Goal: Task Accomplishment & Management: Complete application form

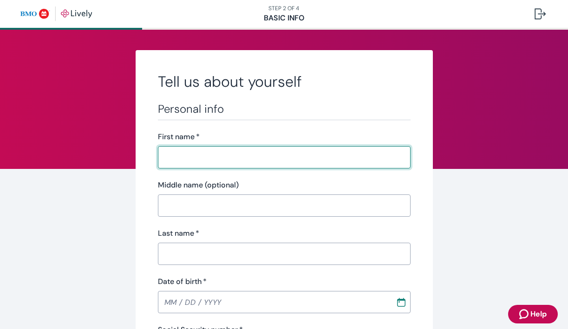
click at [221, 163] on input "First name   *" at bounding box center [284, 157] width 253 height 19
type input "[PERSON_NAME]"
type input "[PHONE_NUMBER]"
type input "[STREET_ADDRESS][PERSON_NAME]"
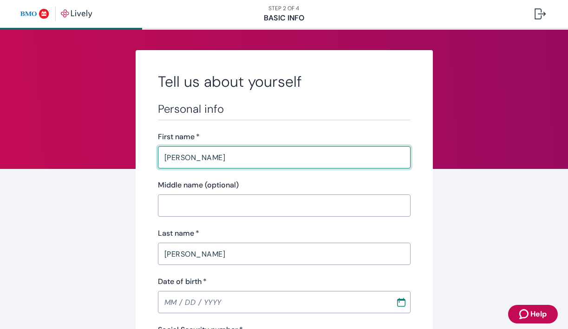
type input "Mesa"
type input "[US_STATE]"
type input "85212"
click at [216, 162] on input "[PERSON_NAME]" at bounding box center [284, 157] width 253 height 19
click at [197, 153] on input "[PERSON_NAME]" at bounding box center [284, 157] width 253 height 19
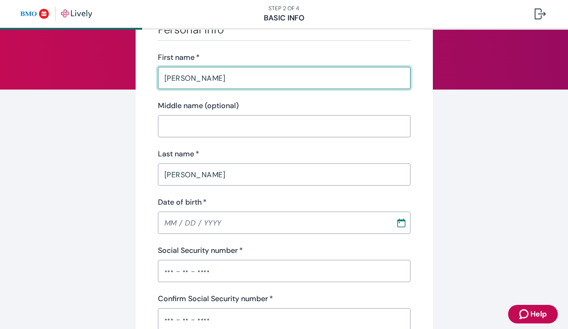
scroll to position [113, 0]
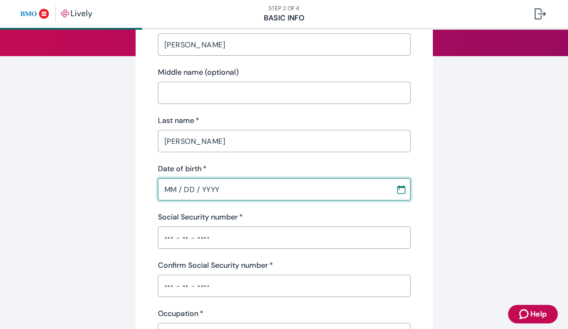
click at [166, 192] on input "MM / DD / YYYY" at bounding box center [273, 189] width 231 height 19
click at [178, 190] on input "MM / DD / YYYY" at bounding box center [273, 189] width 231 height 19
type input "[DATE]"
click at [170, 244] on input "Social Security number   *" at bounding box center [284, 238] width 253 height 19
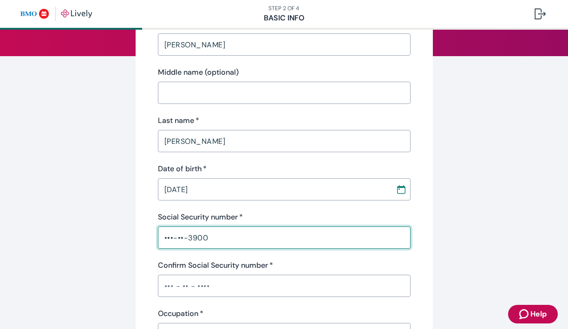
type input "•••-••-3900"
click at [178, 289] on input "Confirm Social Security number   *" at bounding box center [284, 286] width 253 height 19
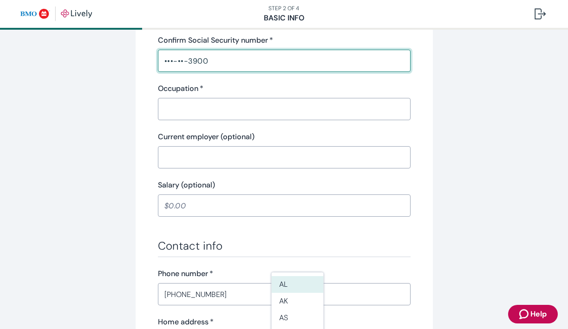
scroll to position [341, 0]
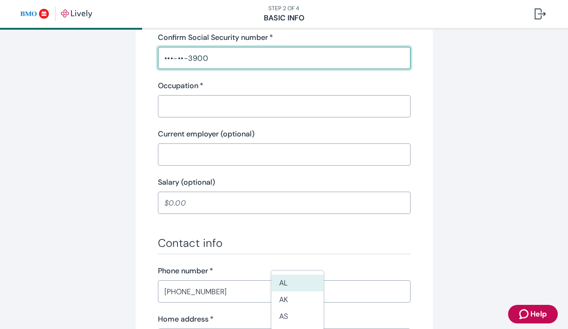
type input "•••-••-3900"
click at [210, 107] on input "Occupation   *" at bounding box center [284, 106] width 253 height 19
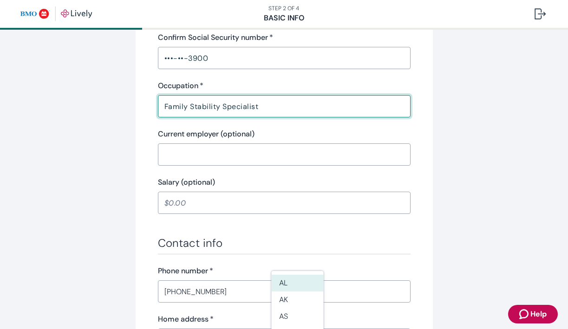
type input "Family Stability Specialist"
click at [195, 152] on input "Current employer (optional)" at bounding box center [284, 154] width 253 height 19
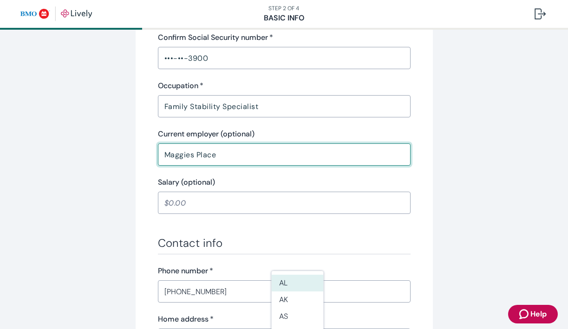
type input "Maggies Place"
click at [184, 201] on input "Salary (optional)" at bounding box center [284, 203] width 253 height 19
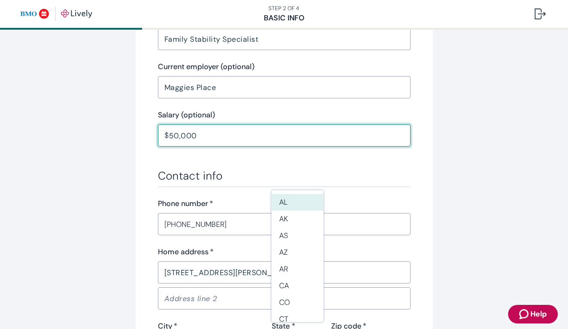
scroll to position [443, 0]
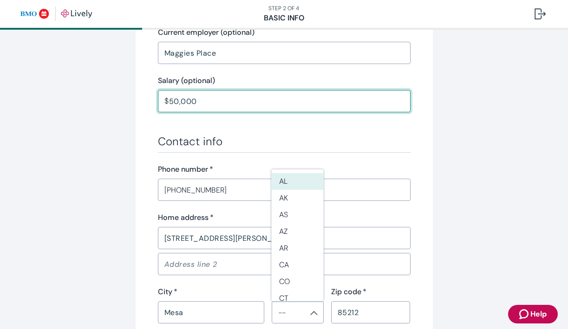
type input "50,000.00"
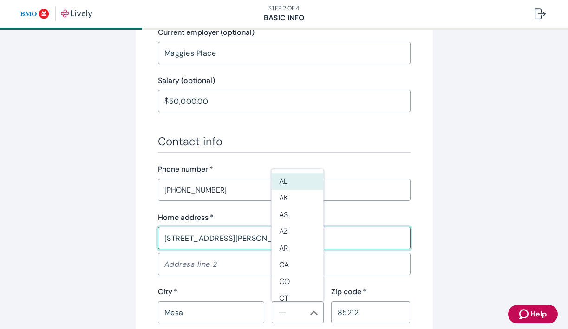
click at [184, 230] on input "[STREET_ADDRESS][PERSON_NAME]" at bounding box center [284, 238] width 253 height 19
type input "[STREET_ADDRESS]"
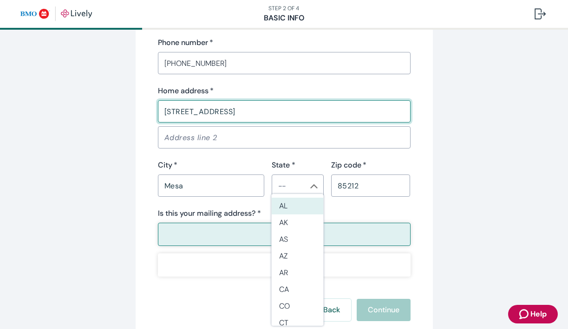
scroll to position [572, 0]
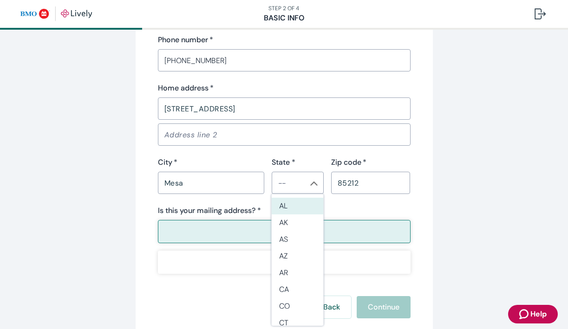
click at [228, 226] on button "Yes" at bounding box center [284, 231] width 253 height 23
click at [291, 253] on li "AZ" at bounding box center [298, 256] width 52 height 17
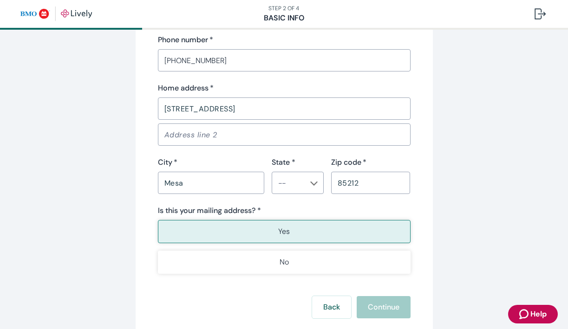
type input "AZ"
click at [262, 112] on input "[STREET_ADDRESS]" at bounding box center [284, 108] width 253 height 19
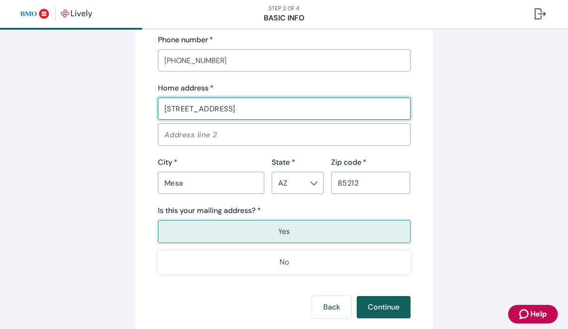
type input "[STREET_ADDRESS]"
click at [395, 312] on button "Continue" at bounding box center [384, 307] width 54 height 22
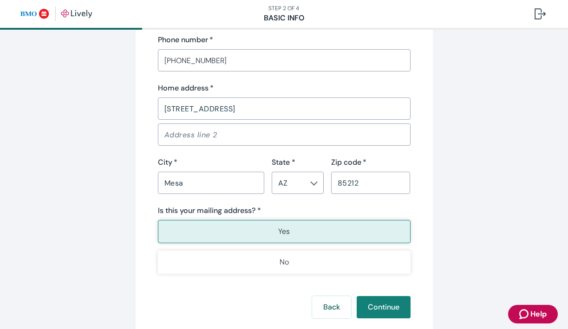
scroll to position [197, 0]
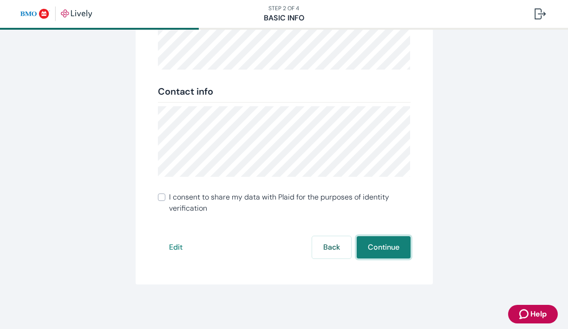
click at [380, 243] on button "Continue" at bounding box center [384, 248] width 54 height 22
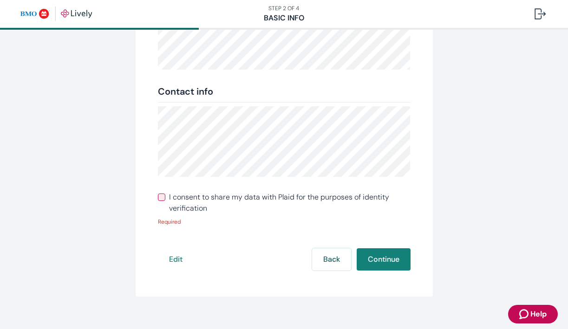
click at [174, 206] on span "I consent to share my data with Plaid for the purposes of identity verification" at bounding box center [290, 203] width 242 height 22
click at [165, 201] on input "I consent to share my data with Plaid for the purposes of identity verification" at bounding box center [161, 197] width 7 height 7
checkbox input "true"
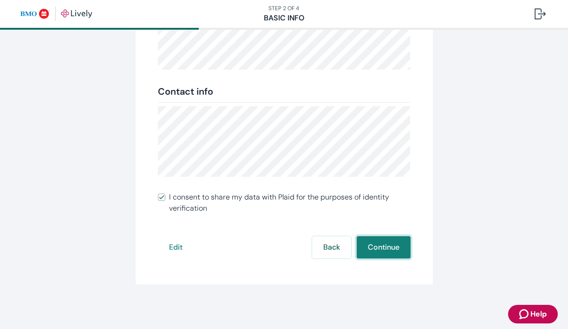
click at [392, 256] on button "Continue" at bounding box center [384, 248] width 54 height 22
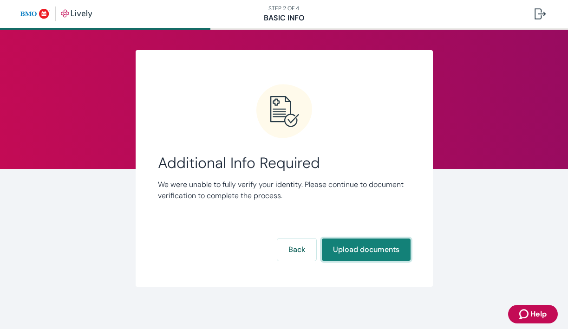
click at [392, 256] on button "Upload documents" at bounding box center [366, 250] width 89 height 22
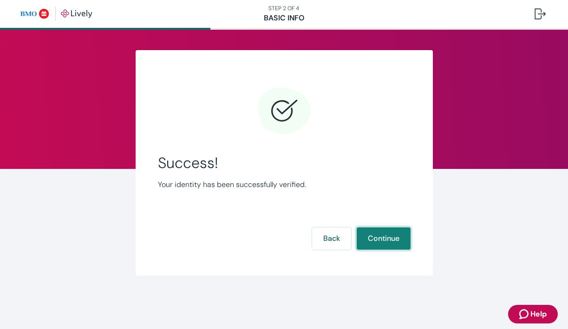
click at [383, 237] on button "Continue" at bounding box center [384, 239] width 54 height 22
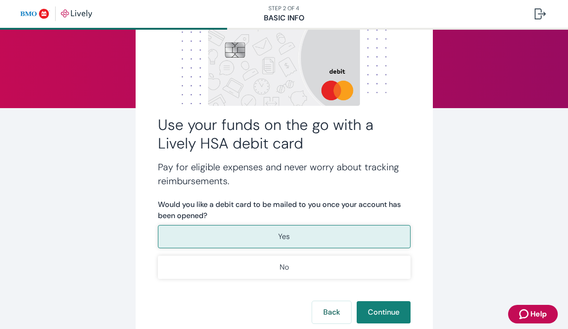
scroll to position [63, 0]
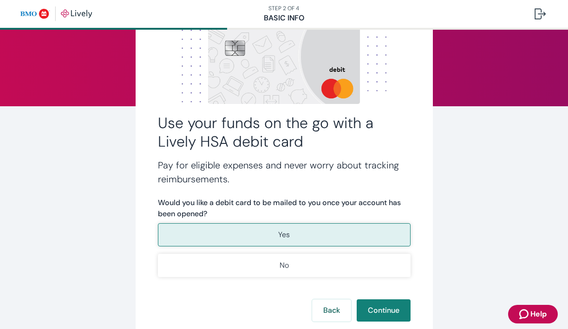
click at [300, 233] on button "Yes" at bounding box center [284, 235] width 253 height 23
click at [401, 313] on button "Continue" at bounding box center [384, 311] width 54 height 22
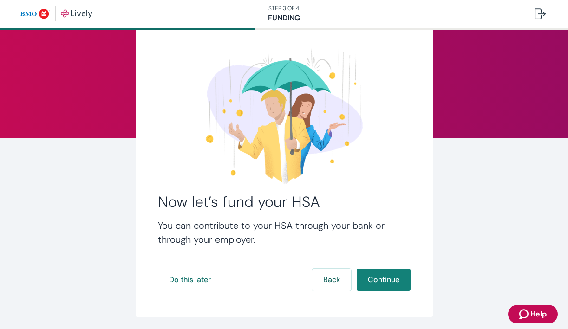
scroll to position [64, 0]
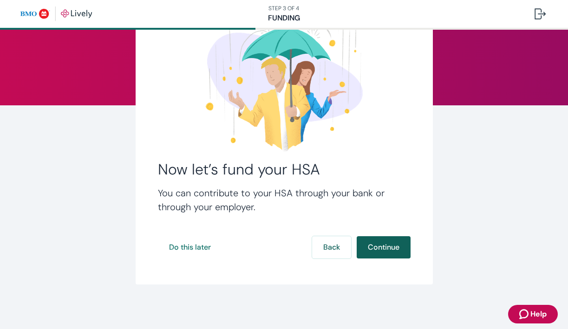
click at [384, 254] on button "Continue" at bounding box center [384, 248] width 54 height 22
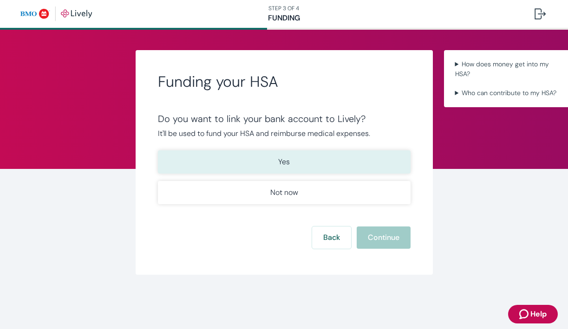
click at [316, 164] on button "Yes" at bounding box center [284, 162] width 253 height 23
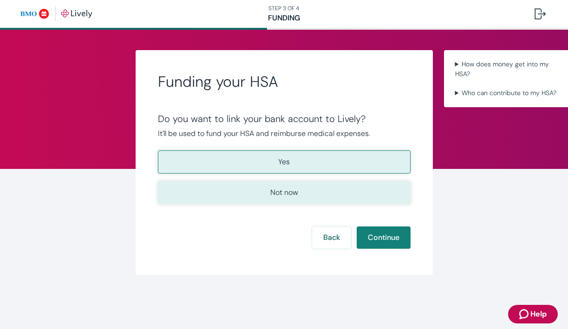
click at [316, 191] on button "Not now" at bounding box center [284, 192] width 253 height 23
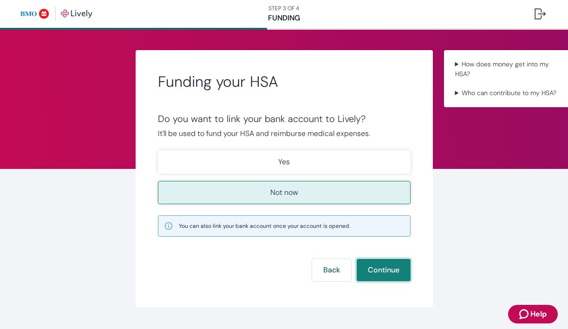
click at [381, 274] on button "Continue" at bounding box center [384, 270] width 54 height 22
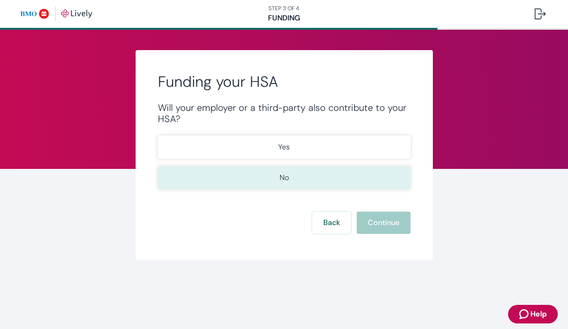
click at [293, 171] on button "No" at bounding box center [284, 177] width 253 height 23
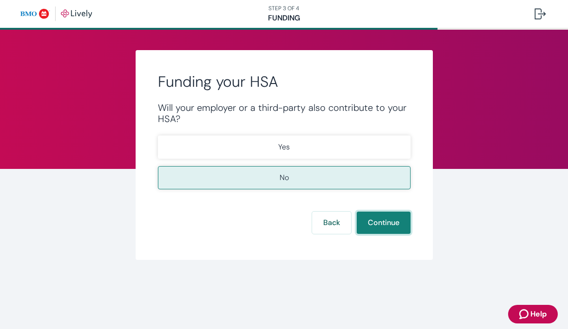
click at [392, 230] on button "Continue" at bounding box center [384, 223] width 54 height 22
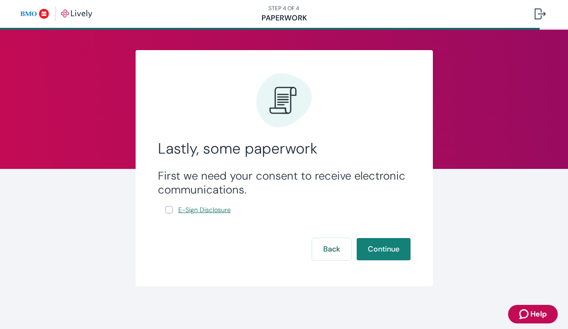
click at [230, 211] on span "E-Sign Disclosure" at bounding box center [204, 210] width 53 height 10
click at [165, 213] on input "E-Sign Disclosure" at bounding box center [168, 209] width 7 height 7
checkbox input "true"
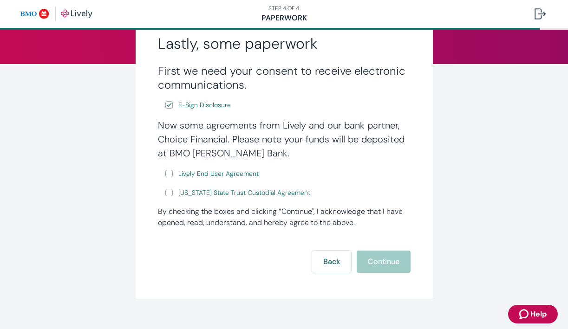
scroll to position [120, 0]
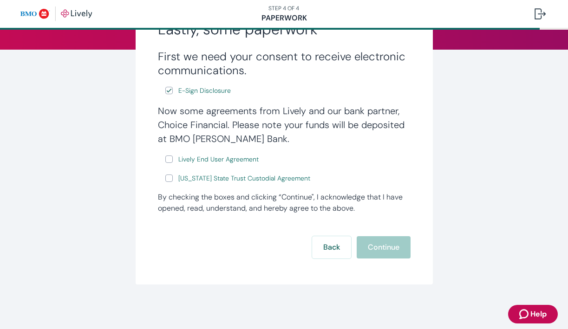
click at [167, 160] on input "Lively End User Agreement" at bounding box center [168, 159] width 7 height 7
checkbox input "true"
click at [169, 178] on input "[US_STATE] State Trust Custodial Agreement" at bounding box center [168, 178] width 7 height 7
checkbox input "true"
click at [401, 253] on button "Continue" at bounding box center [384, 248] width 54 height 22
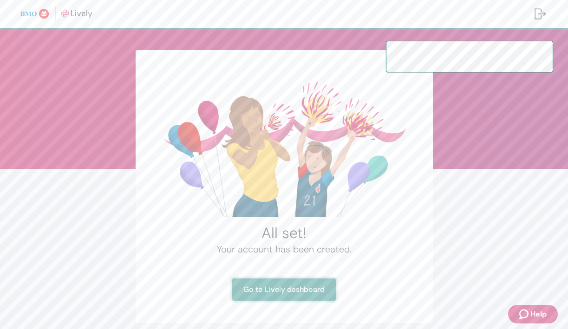
click at [311, 287] on link "Go to Lively dashboard" at bounding box center [284, 290] width 104 height 22
